Goal: Find contact information: Find contact information

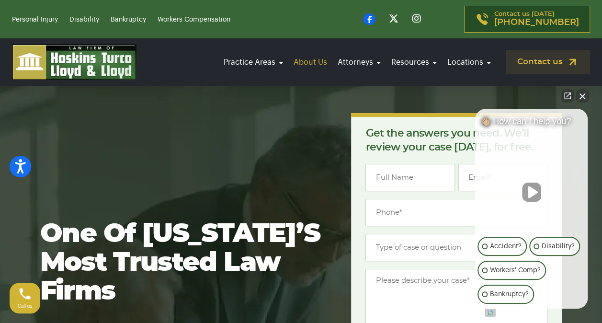
click at [306, 61] on link "About Us" at bounding box center [310, 62] width 39 height 27
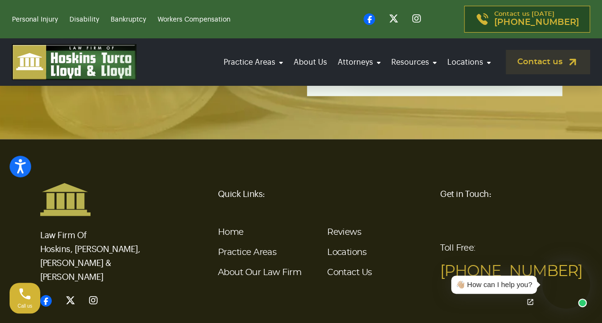
scroll to position [2820, 0]
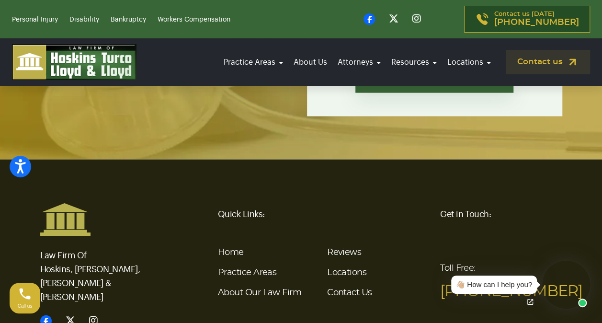
click at [346, 262] on li "Locations" at bounding box center [378, 272] width 102 height 20
click at [345, 268] on link "Locations" at bounding box center [346, 272] width 39 height 9
click at [361, 288] on link "Contact Us" at bounding box center [349, 292] width 45 height 9
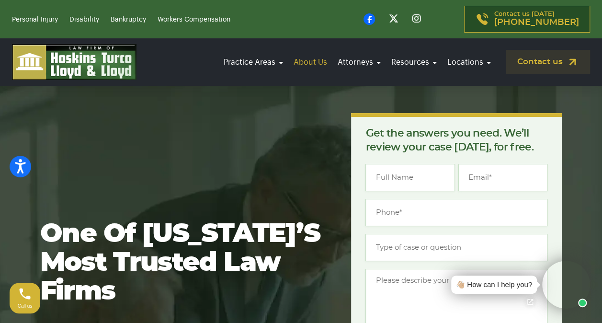
click at [310, 58] on link "About Us" at bounding box center [310, 62] width 39 height 27
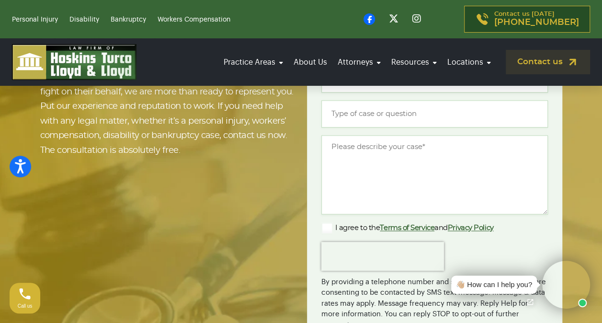
scroll to position [2417, 0]
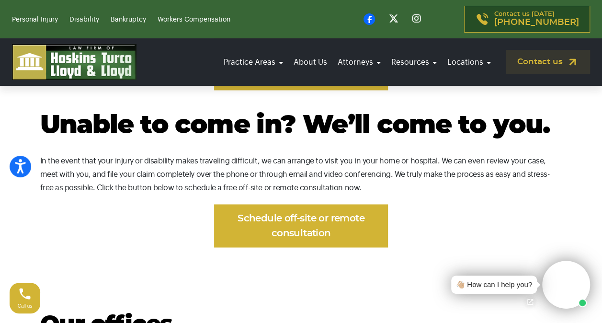
scroll to position [525, 0]
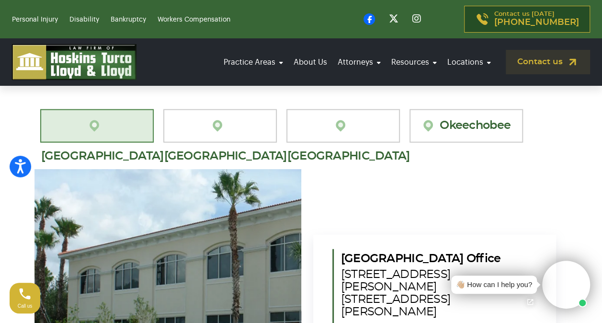
scroll to position [2899, 0]
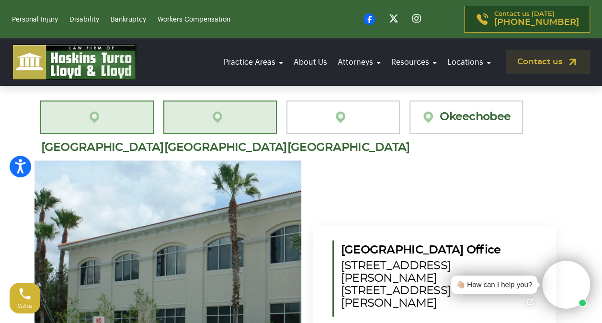
click at [263, 101] on link "[GEOGRAPHIC_DATA][PERSON_NAME]" at bounding box center [219, 118] width 113 height 34
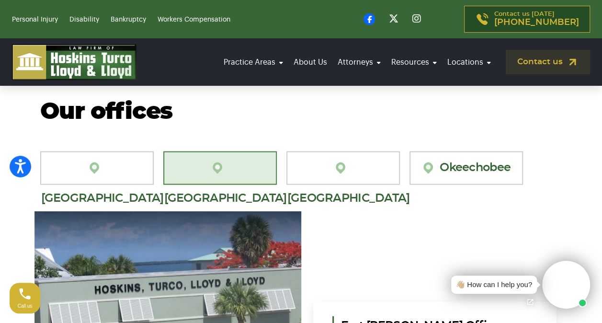
scroll to position [2822, 0]
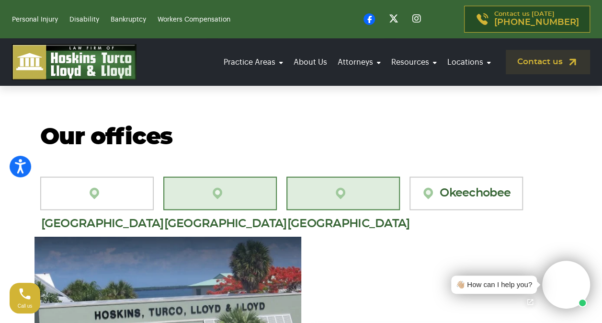
click at [324, 177] on link "[GEOGRAPHIC_DATA]" at bounding box center [342, 194] width 113 height 34
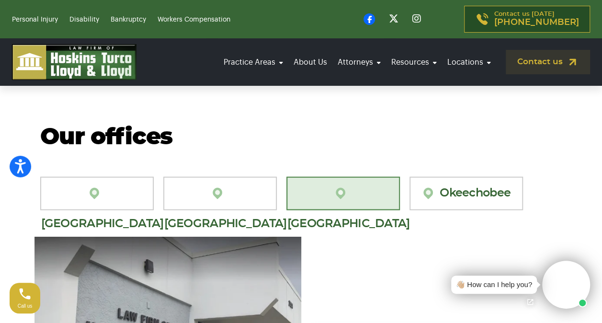
scroll to position [2814, 0]
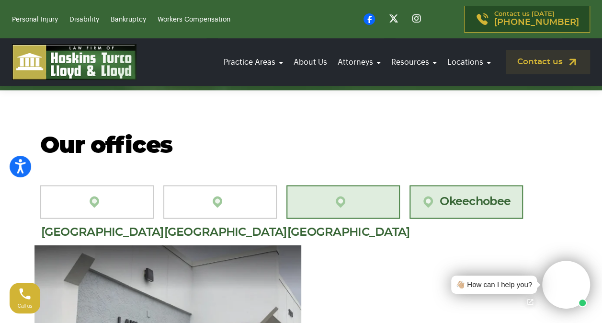
click at [482, 185] on link "Okeechobee" at bounding box center [465, 202] width 113 height 34
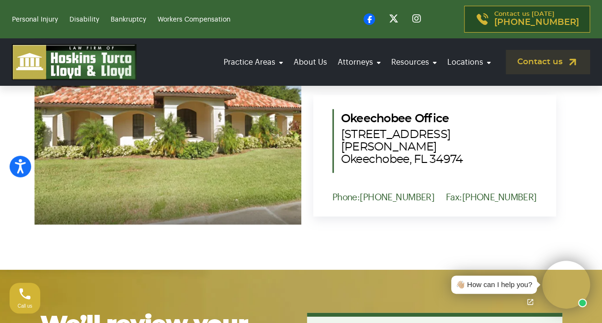
scroll to position [2962, 0]
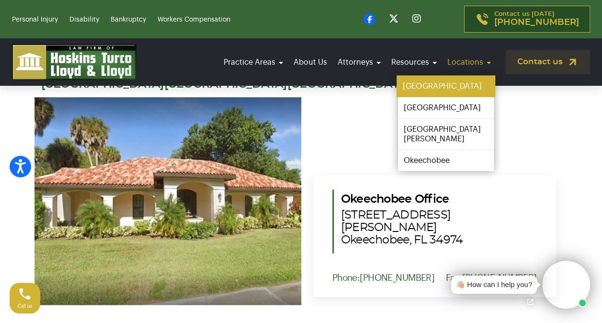
click at [433, 83] on link "[GEOGRAPHIC_DATA]" at bounding box center [445, 87] width 99 height 22
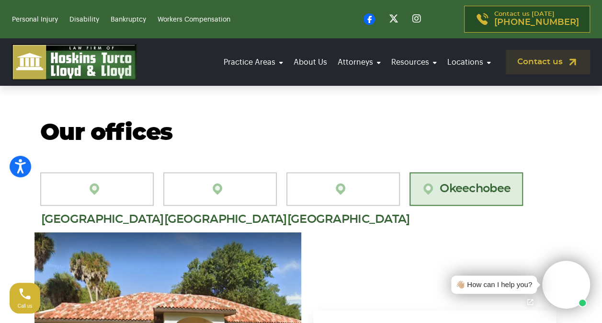
scroll to position [2822, 0]
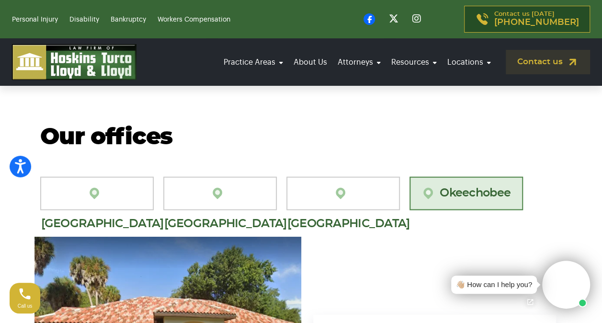
click at [352, 184] on div "Port St. Lucie Fort Pierce Vero Beach Okeechobee Port St. Lucie Office 1555 NW …" at bounding box center [301, 312] width 522 height 270
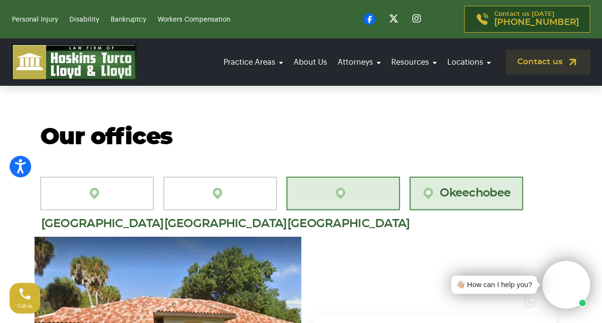
click at [348, 177] on link "[GEOGRAPHIC_DATA]" at bounding box center [342, 194] width 113 height 34
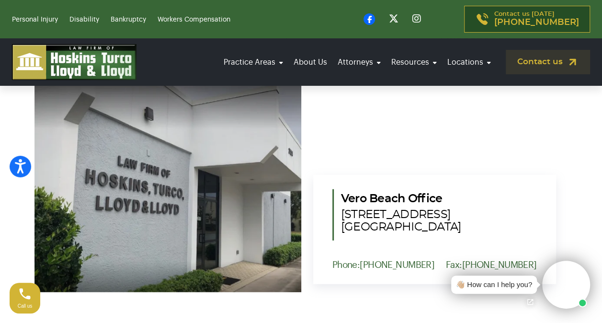
scroll to position [2979, 0]
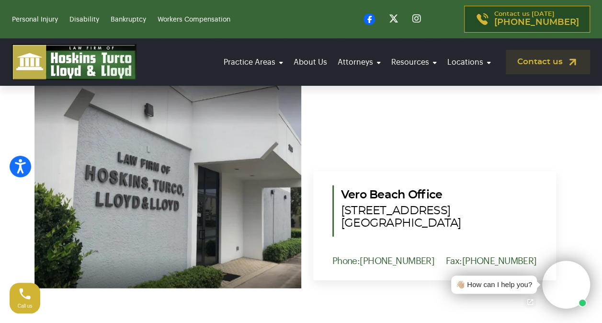
drag, startPoint x: 458, startPoint y: 193, endPoint x: 340, endPoint y: 181, distance: 118.9
click at [341, 204] on span "2101 15th Avenue Vero Beach, FL 32960" at bounding box center [439, 216] width 196 height 25
copy span "2101 15th Avenue Vero Beach, FL 32960"
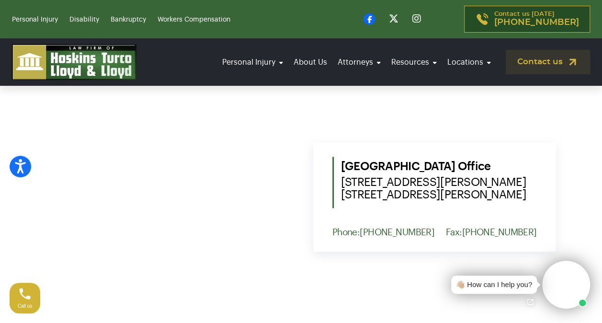
scroll to position [470, 0]
